Goal: Information Seeking & Learning: Check status

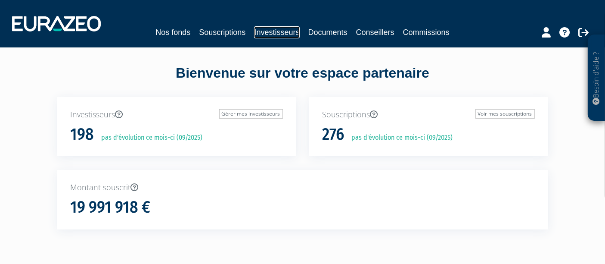
click at [275, 35] on link "Investisseurs" at bounding box center [276, 32] width 45 height 12
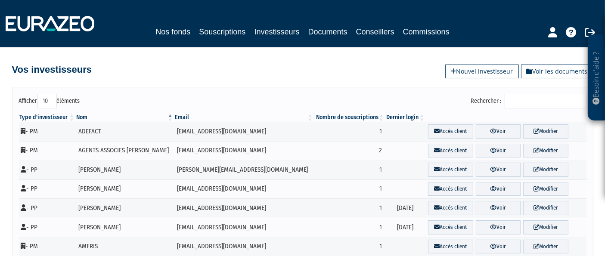
click at [536, 103] on input "Rechercher :" at bounding box center [546, 101] width 82 height 15
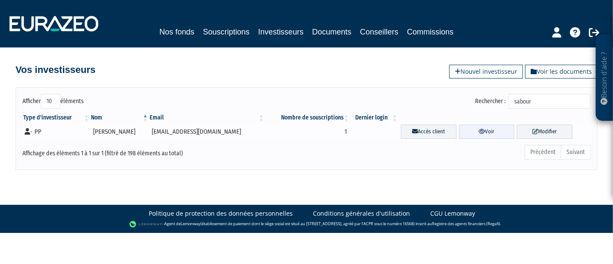
type input "sabour"
click at [468, 125] on link "Voir" at bounding box center [487, 132] width 56 height 14
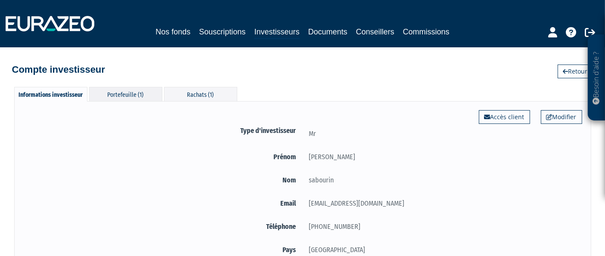
click at [127, 95] on div "Portefeuille (1)" at bounding box center [125, 94] width 73 height 14
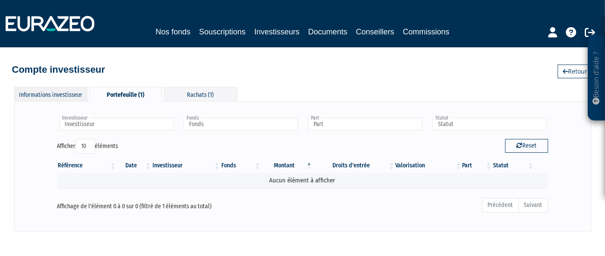
click at [62, 96] on div "Informations investisseur" at bounding box center [50, 94] width 73 height 14
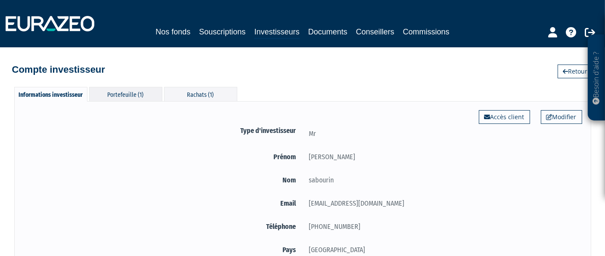
click at [116, 100] on div "Portefeuille (1)" at bounding box center [125, 94] width 73 height 14
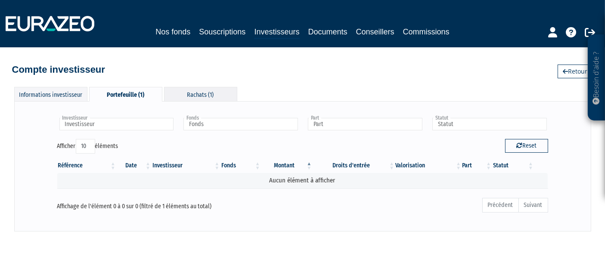
click at [208, 91] on div "Rachats (1)" at bounding box center [200, 94] width 73 height 14
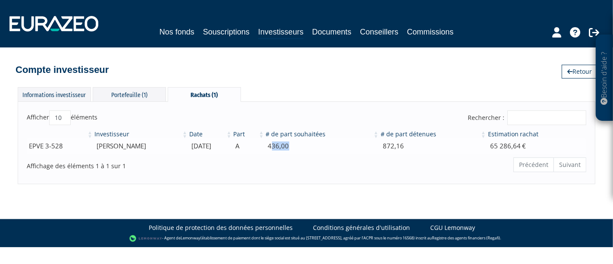
drag, startPoint x: 285, startPoint y: 143, endPoint x: 307, endPoint y: 146, distance: 21.8
click at [307, 146] on td "436,00" at bounding box center [322, 145] width 115 height 15
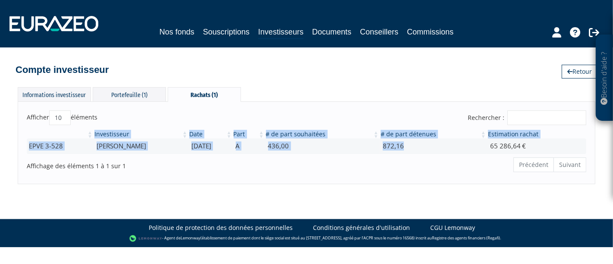
drag, startPoint x: 422, startPoint y: 146, endPoint x: 59, endPoint y: 125, distance: 363.4
click at [59, 130] on table "Investisseur Date Part # de part souhaitées # de part détenues Estimation racha…" at bounding box center [306, 142] width 559 height 24
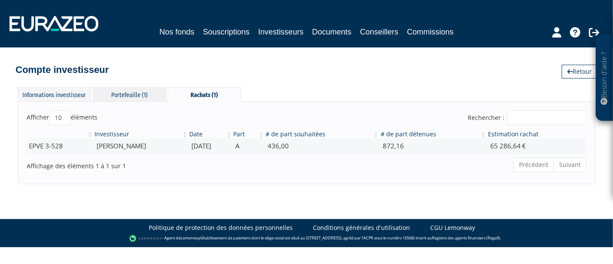
click at [137, 94] on div "Portefeuille (1)" at bounding box center [129, 94] width 73 height 14
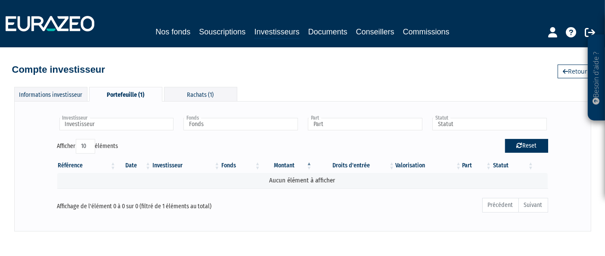
click at [518, 146] on icon "button" at bounding box center [520, 146] width 6 height 6
type input "Investisseur"
type input "Fonds"
type input "Part"
type input "Statut"
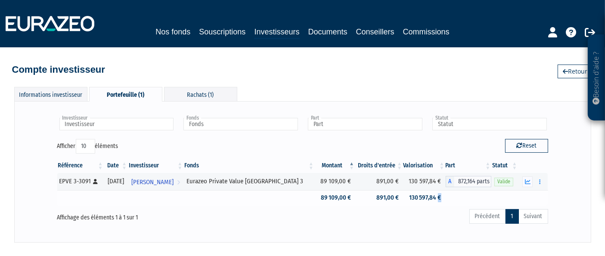
click at [435, 200] on td "130 597,84 €" at bounding box center [424, 197] width 42 height 15
drag, startPoint x: 436, startPoint y: 200, endPoint x: 311, endPoint y: 194, distance: 125.5
click at [311, 194] on tr "89 109,00 € 891,00 € 130 597,84 €" at bounding box center [302, 197] width 491 height 15
click at [315, 195] on td "89 109,00 €" at bounding box center [335, 197] width 41 height 15
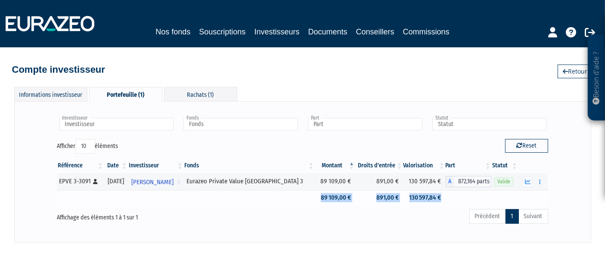
drag, startPoint x: 311, startPoint y: 197, endPoint x: 439, endPoint y: 200, distance: 127.6
click at [439, 200] on tr "89 109,00 € 891,00 € 130 597,84 €" at bounding box center [302, 197] width 491 height 15
click at [439, 200] on td "130 597,84 €" at bounding box center [424, 197] width 42 height 15
drag, startPoint x: 56, startPoint y: 179, endPoint x: 549, endPoint y: 178, distance: 492.1
click at [549, 178] on div "Référence Date Investisseur Fonds Montant Droits d'entrée Valorisation Part Sta…" at bounding box center [303, 182] width 504 height 52
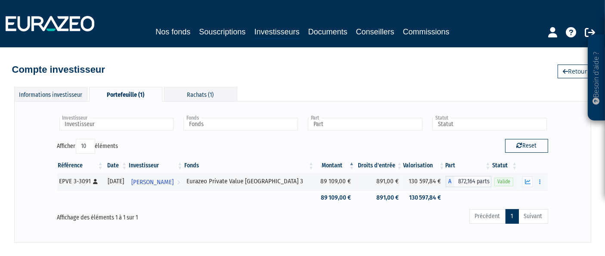
click at [553, 184] on div "Référence Date Investisseur Fonds Montant Droits d'entrée Valorisation Part Sta…" at bounding box center [303, 182] width 504 height 52
drag, startPoint x: 545, startPoint y: 181, endPoint x: 59, endPoint y: 179, distance: 486.5
click at [59, 179] on tr "EPVE 3-3091 [Français] Personne physique [DATE] [PERSON_NAME] Voir l'investisse…" at bounding box center [302, 181] width 491 height 17
click at [396, 246] on body "Besoin d'aide ? × J'ai besoin d'aide Si vous avez une question à propos du fonc…" at bounding box center [302, 153] width 605 height 306
